Goal: Check status: Check status

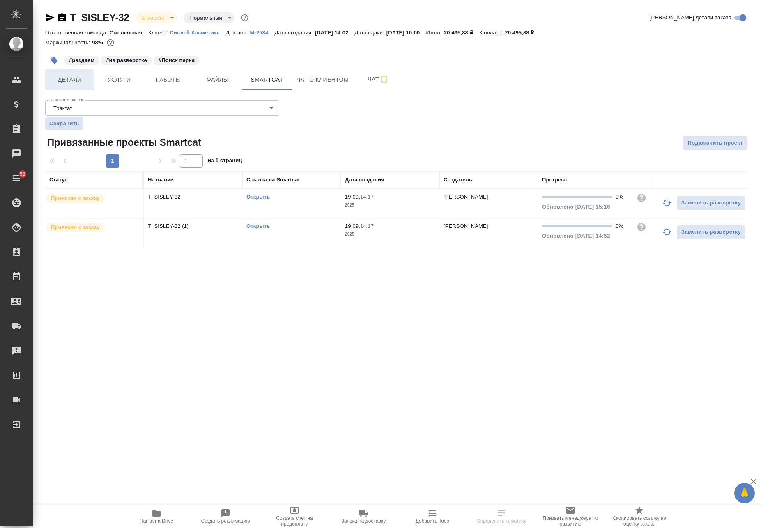
click at [87, 78] on span "Детали" at bounding box center [69, 80] width 39 height 10
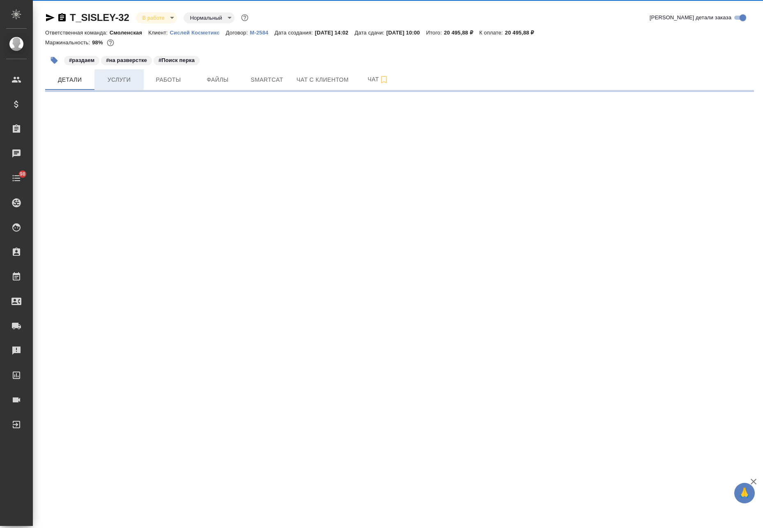
select select "RU"
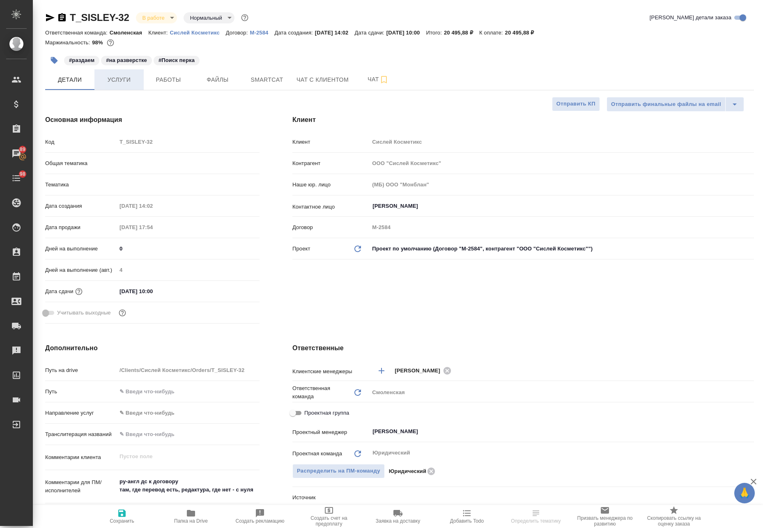
type textarea "x"
click at [121, 78] on span "Услуги" at bounding box center [118, 80] width 39 height 10
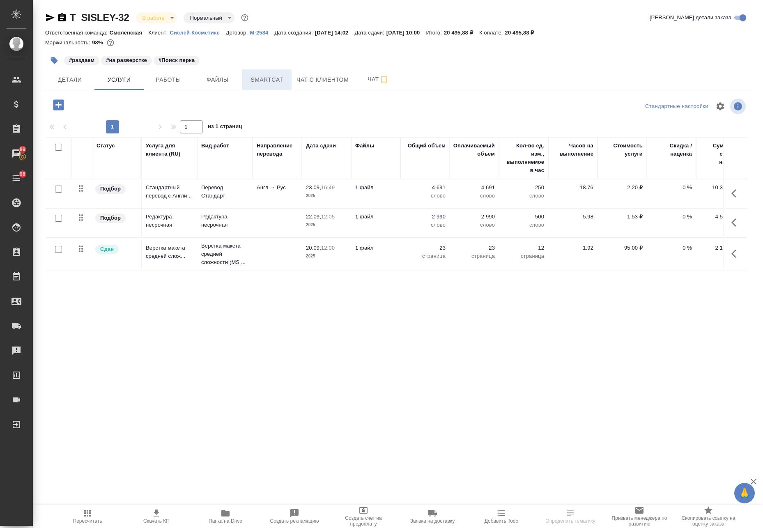
click at [271, 84] on span "Smartcat" at bounding box center [266, 80] width 39 height 10
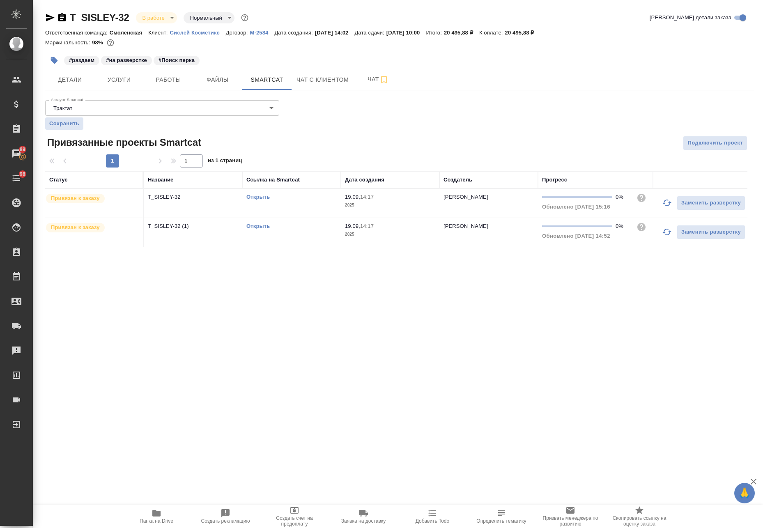
click at [257, 197] on link "Открыть" at bounding box center [257, 197] width 23 height 6
click at [127, 79] on span "Услуги" at bounding box center [118, 80] width 39 height 10
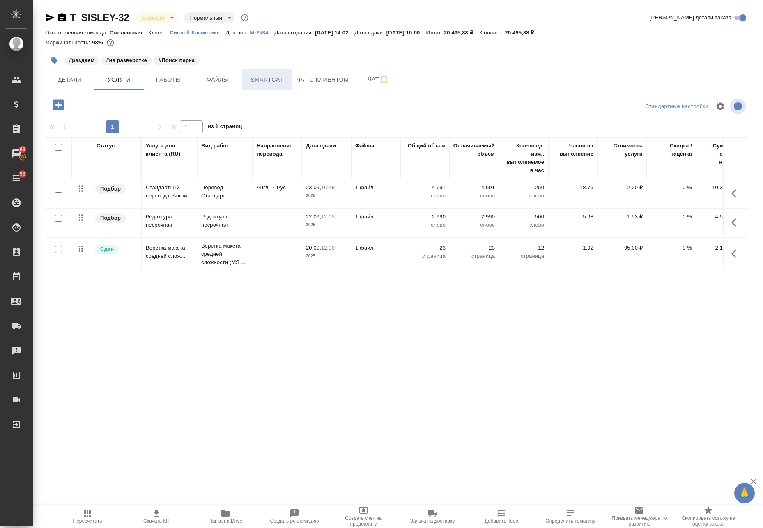
click at [262, 80] on span "Smartcat" at bounding box center [266, 80] width 39 height 10
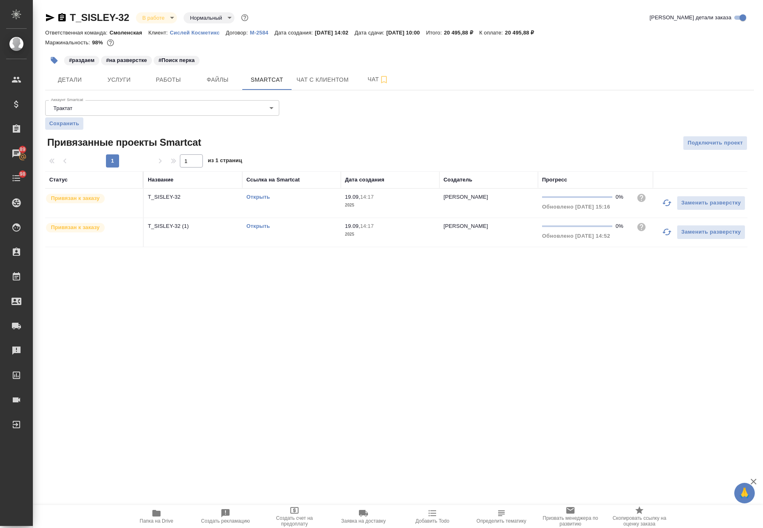
click at [260, 224] on link "Открыть" at bounding box center [257, 226] width 23 height 6
click at [261, 196] on link "Открыть" at bounding box center [257, 197] width 23 height 6
click at [159, 85] on button "Работы" at bounding box center [168, 79] width 49 height 21
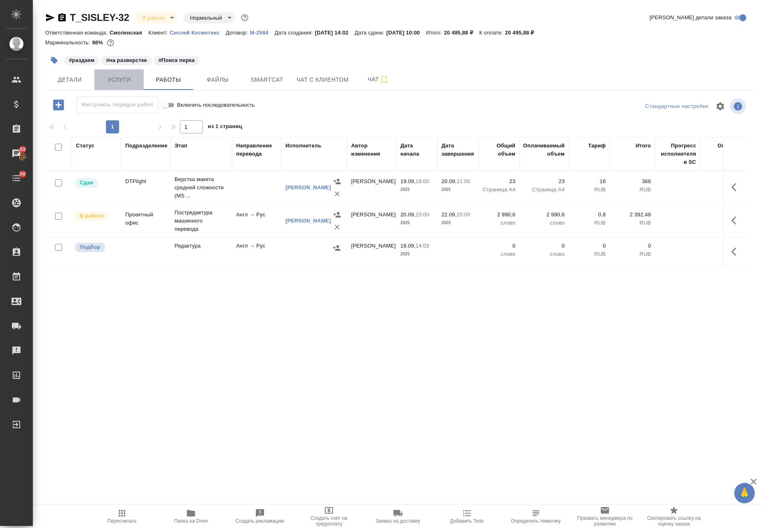
click at [121, 79] on span "Услуги" at bounding box center [118, 80] width 39 height 10
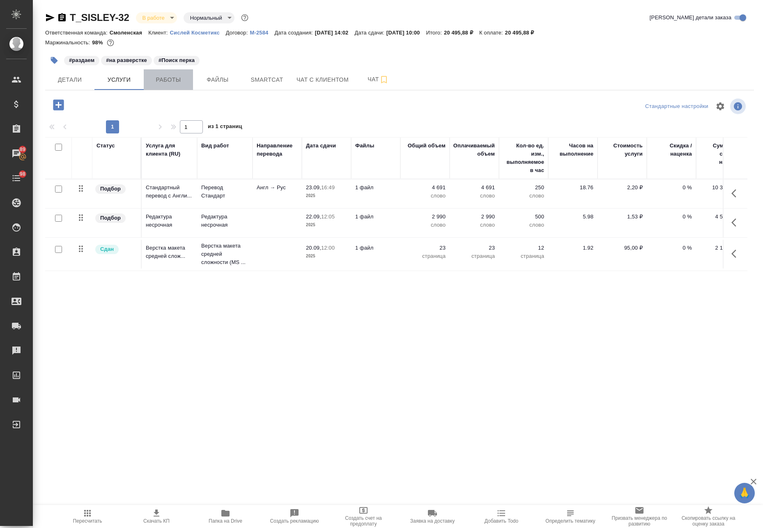
click at [174, 75] on button "Работы" at bounding box center [168, 79] width 49 height 21
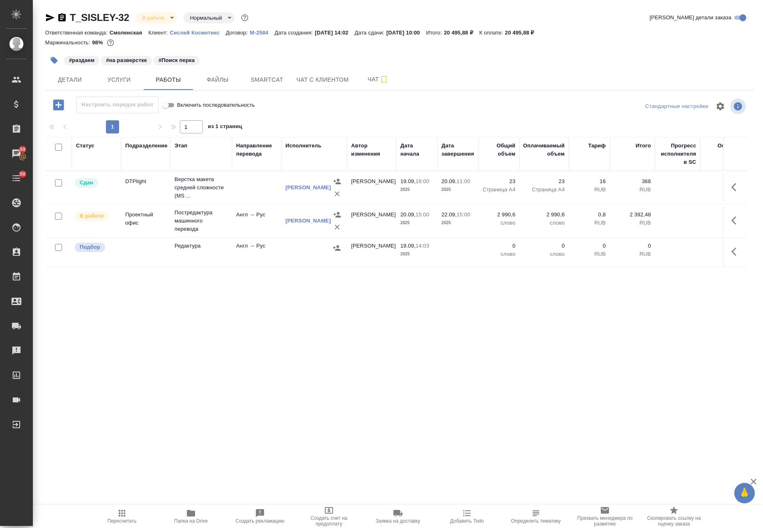
drag, startPoint x: 397, startPoint y: 31, endPoint x: 430, endPoint y: 36, distance: 33.6
click at [430, 36] on div "Ответственная команда: Смоленская Клиент: Сислей Косметикс Договор: М-2584 Дата…" at bounding box center [399, 33] width 709 height 10
click at [125, 75] on span "Услуги" at bounding box center [118, 80] width 39 height 10
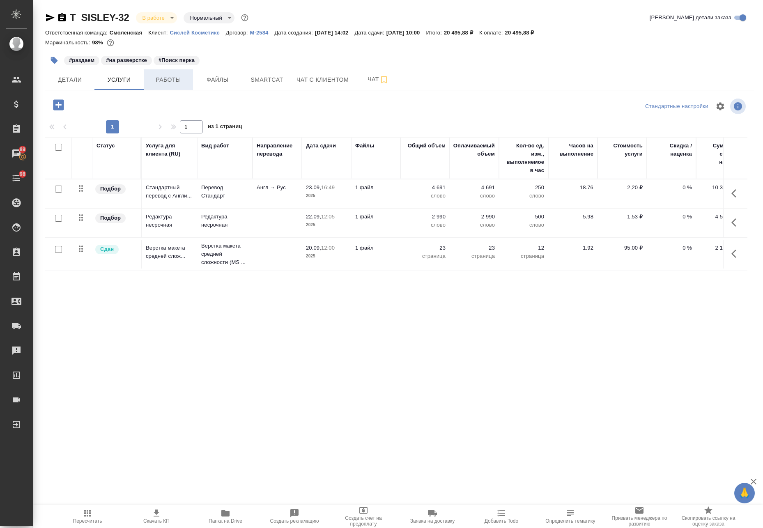
click at [149, 73] on button "Работы" at bounding box center [168, 79] width 49 height 21
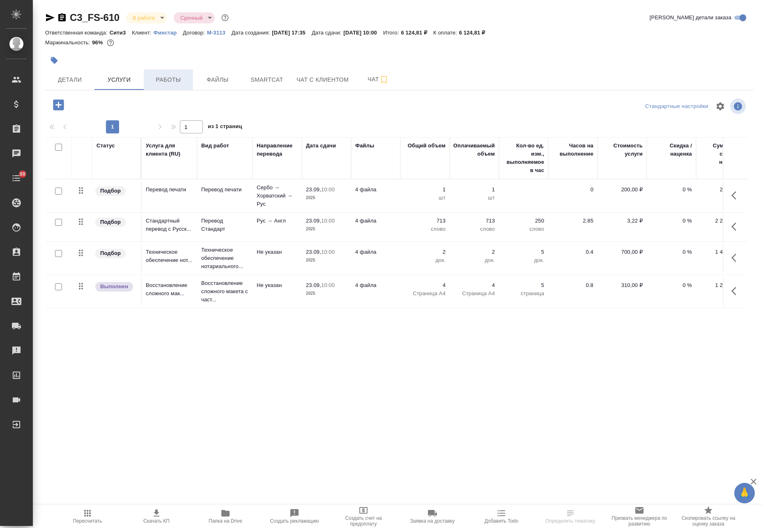
click at [177, 79] on span "Работы" at bounding box center [168, 80] width 39 height 10
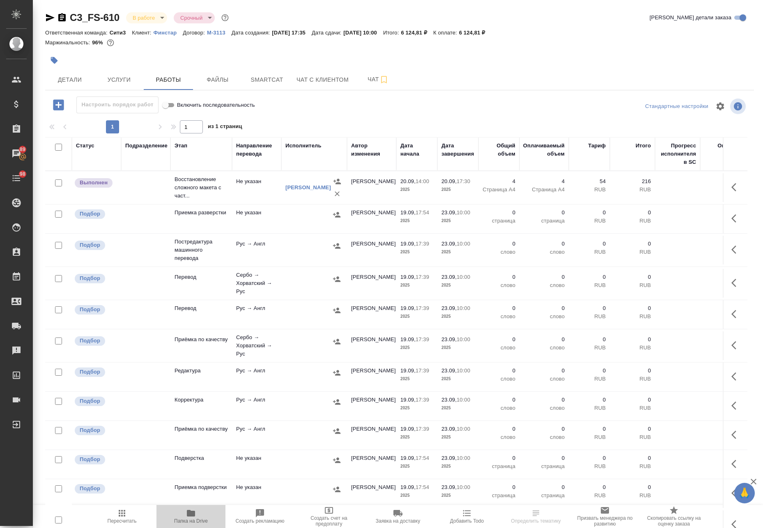
click at [197, 517] on span "Папка на Drive" at bounding box center [190, 516] width 59 height 16
click at [71, 75] on span "Детали" at bounding box center [69, 80] width 39 height 10
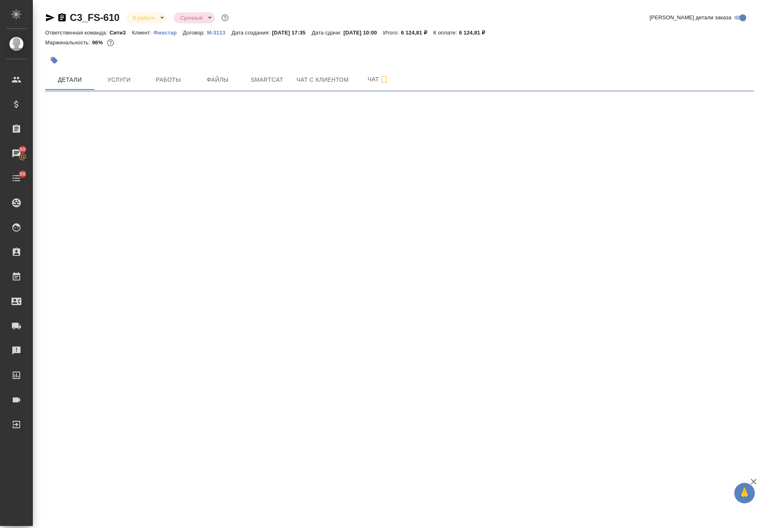
select select "RU"
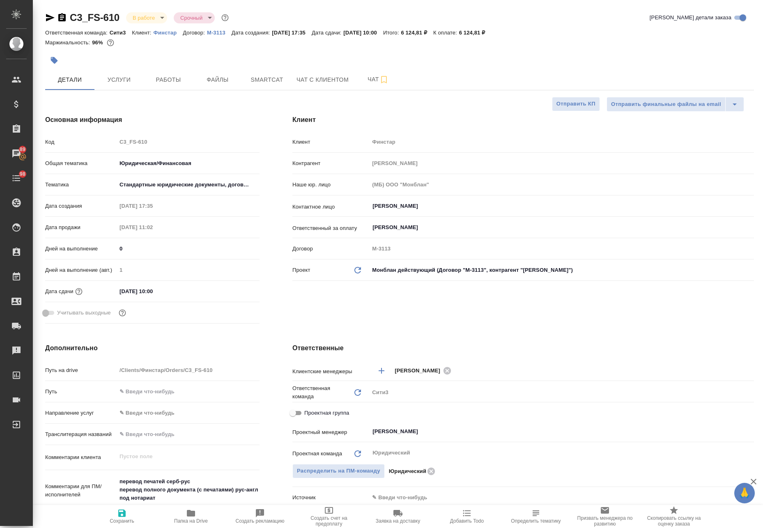
type textarea "x"
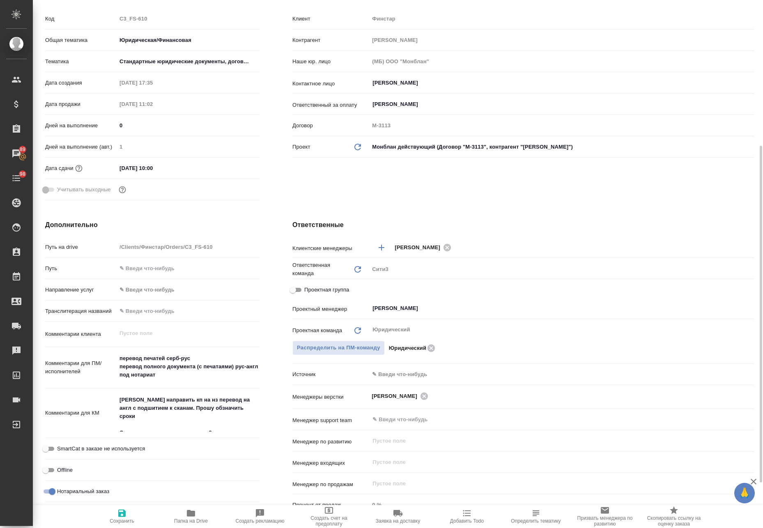
scroll to position [164, 0]
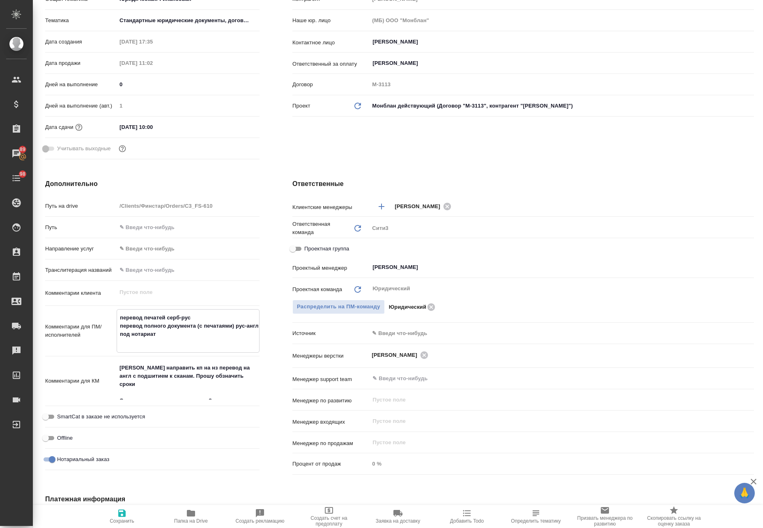
drag, startPoint x: 124, startPoint y: 315, endPoint x: 208, endPoint y: 315, distance: 83.7
click at [208, 315] on textarea "перевод печатей серб-рус перевод полного документа (с печатаями) рус-англ под н…" at bounding box center [188, 330] width 142 height 39
click at [143, 329] on textarea "перевод печатей серб-рус перевод полного документа (с печатаями) рус-англ под н…" at bounding box center [188, 330] width 142 height 39
drag, startPoint x: 122, startPoint y: 325, endPoint x: 245, endPoint y: 335, distance: 123.6
click at [245, 335] on textarea "перевод печатей серб-рус перевод полного документа (с печатаями) рус-англ под н…" at bounding box center [188, 330] width 142 height 39
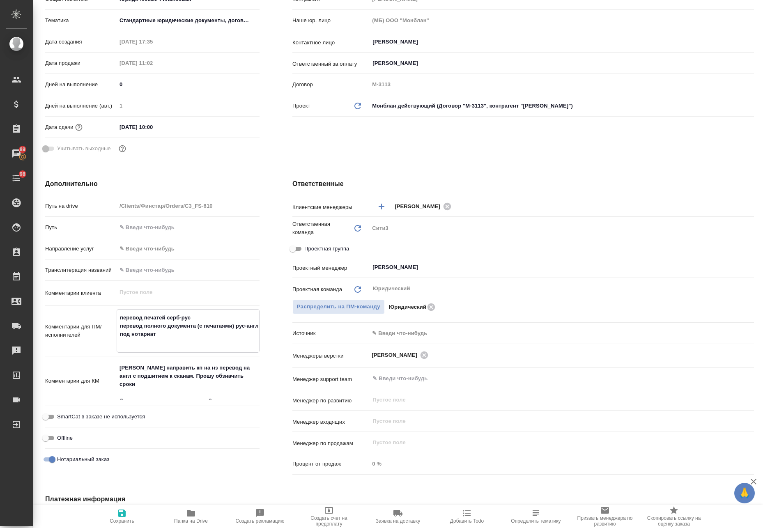
scroll to position [246, 0]
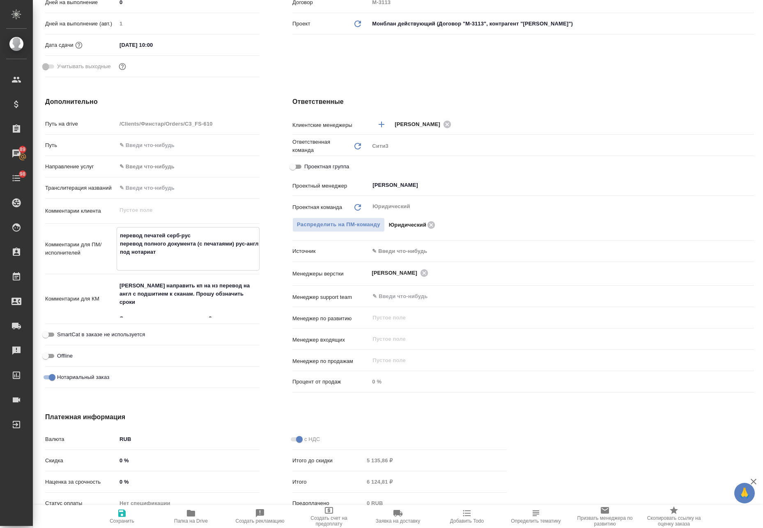
type textarea "x"
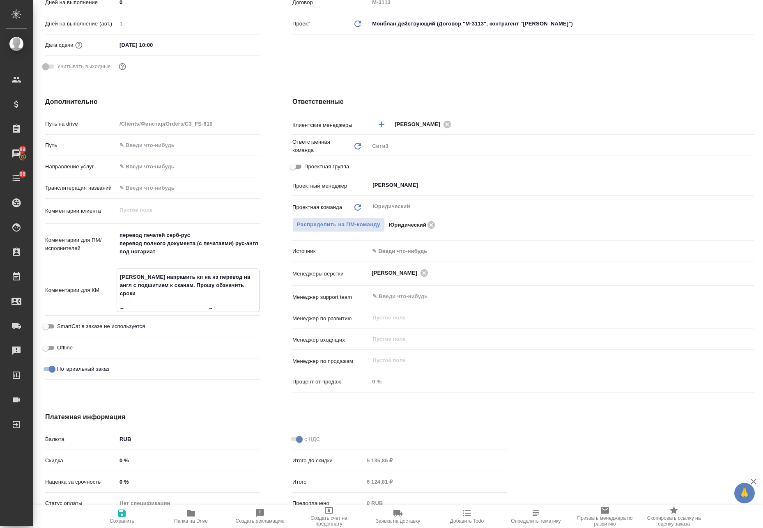
drag, startPoint x: 123, startPoint y: 286, endPoint x: 182, endPoint y: 289, distance: 58.8
click at [181, 289] on textarea "Просим направить кп на нз перевод на англ с подшитием к сканам. Прошу обзначить…" at bounding box center [188, 289] width 142 height 39
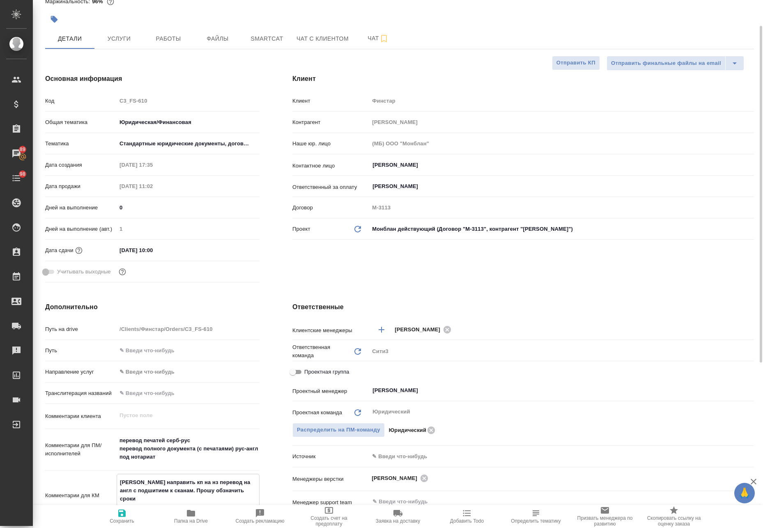
scroll to position [0, 0]
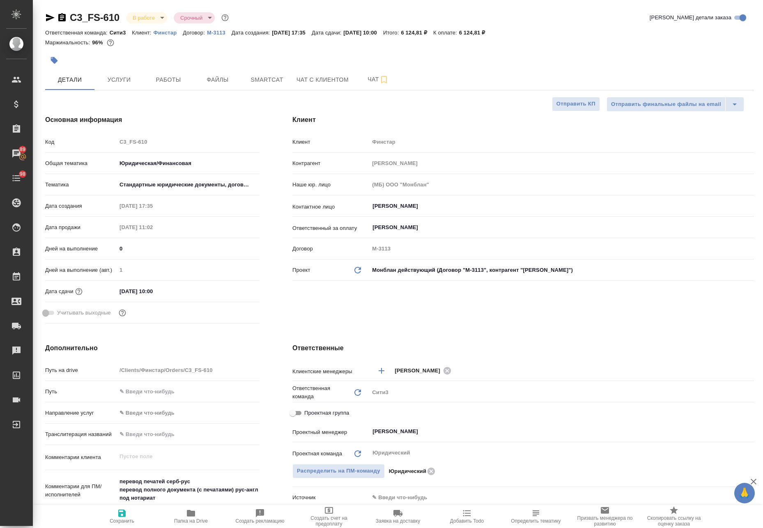
type textarea "x"
click at [194, 518] on icon "button" at bounding box center [191, 513] width 10 height 10
type textarea "x"
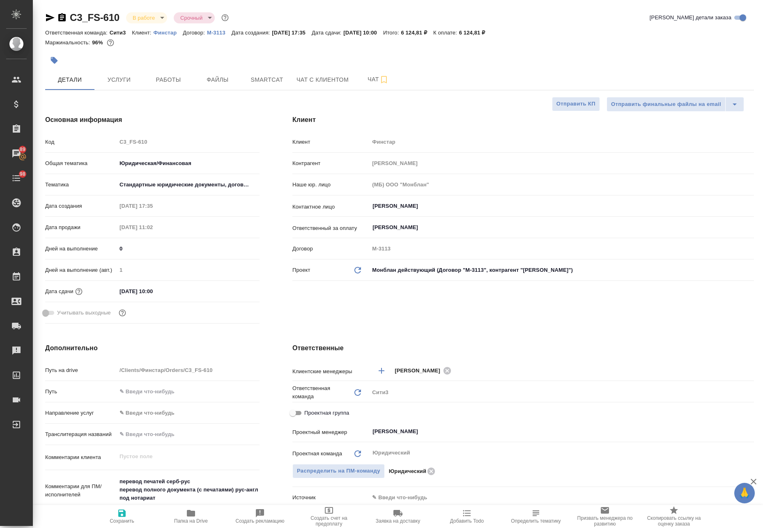
type textarea "x"
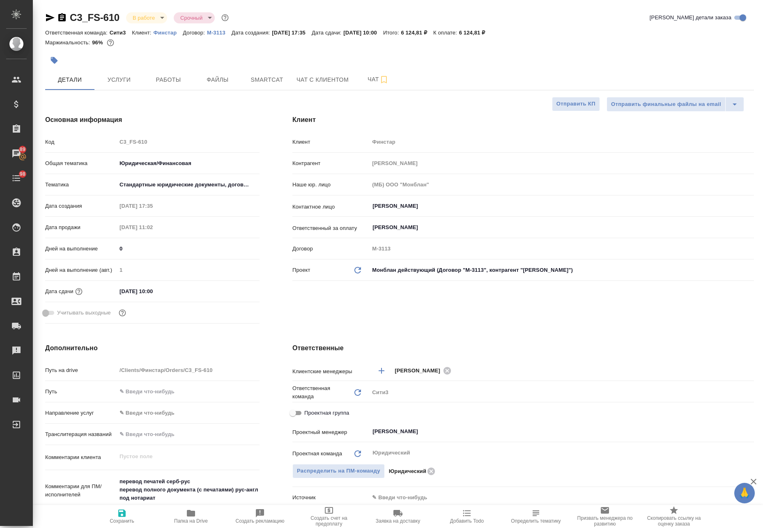
type textarea "x"
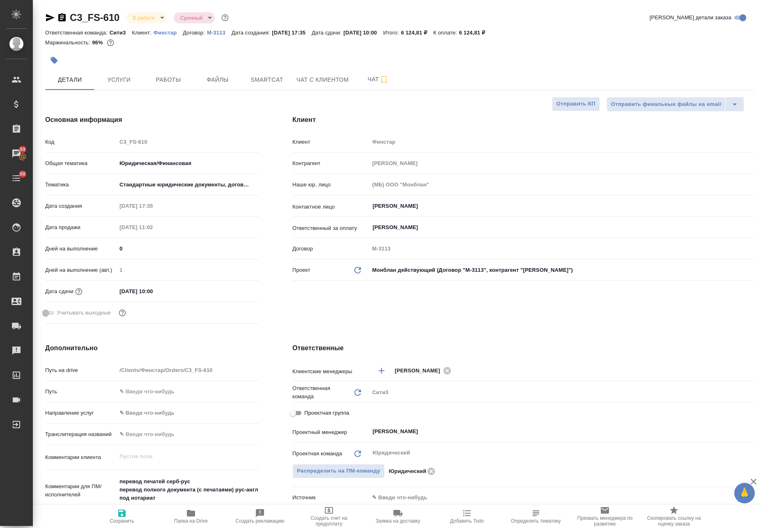
type textarea "x"
click at [176, 77] on span "Работы" at bounding box center [168, 80] width 39 height 10
